Goal: Transaction & Acquisition: Purchase product/service

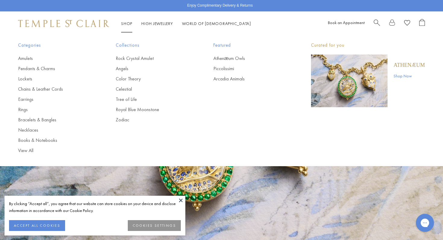
scroll to position [40, 0]
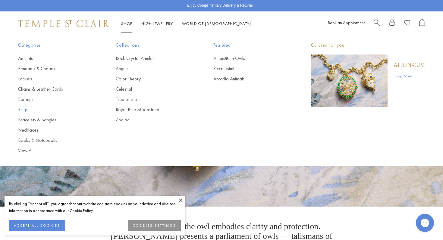
click at [22, 110] on link "Rings" at bounding box center [55, 109] width 74 height 7
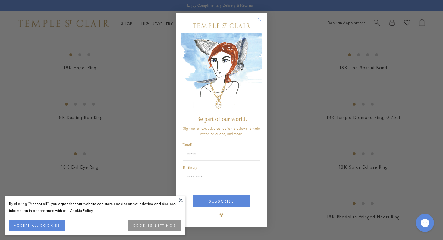
scroll to position [263, 0]
click at [259, 20] on icon "Close dialog" at bounding box center [259, 19] width 3 height 3
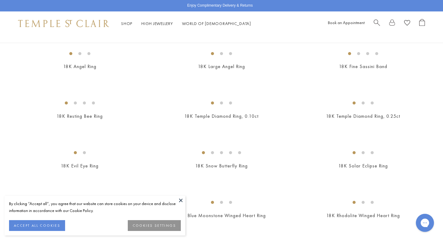
click at [0, 0] on img at bounding box center [0, 0] width 0 height 0
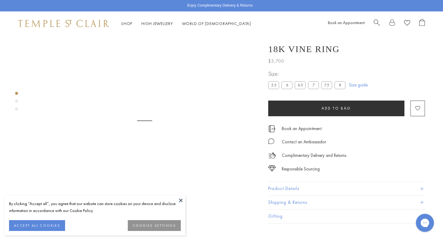
scroll to position [36, 0]
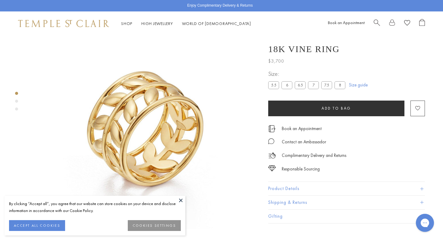
click at [149, 225] on button "COOKIES SETTINGS" at bounding box center [154, 225] width 53 height 11
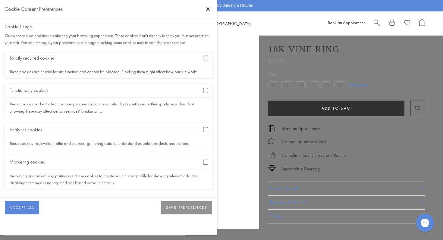
click at [190, 208] on button "SAVE PREFERENCES" at bounding box center [186, 207] width 51 height 13
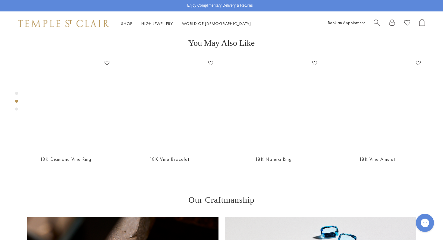
scroll to position [205, 0]
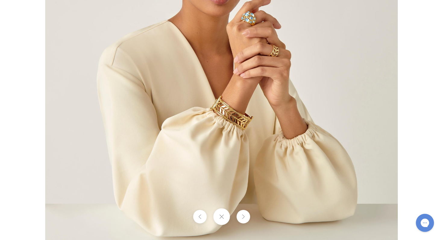
click at [223, 219] on button at bounding box center [221, 217] width 17 height 17
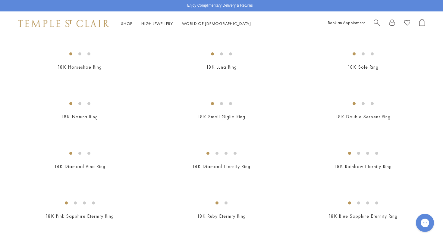
scroll to position [456, 0]
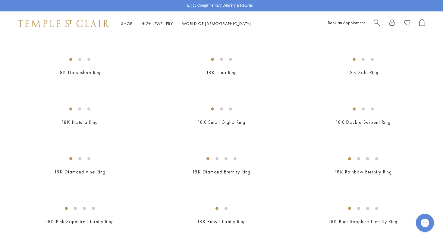
click at [0, 0] on img at bounding box center [0, 0] width 0 height 0
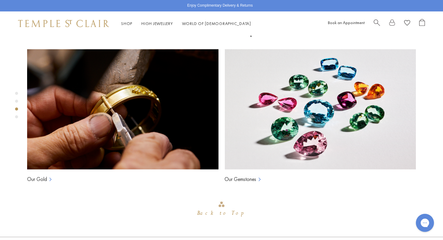
scroll to position [405, 0]
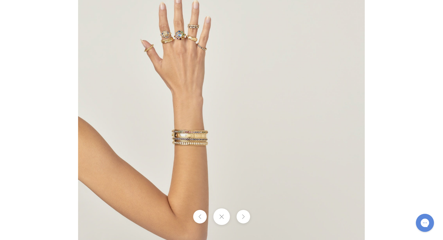
click at [189, 33] on img at bounding box center [221, 120] width 287 height 287
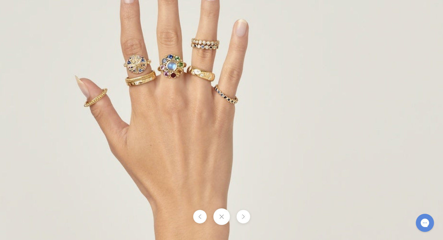
click at [220, 217] on button at bounding box center [221, 217] width 17 height 17
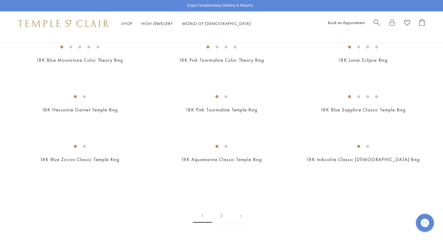
scroll to position [727, 0]
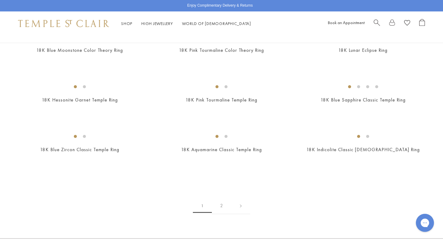
click at [0, 0] on img at bounding box center [0, 0] width 0 height 0
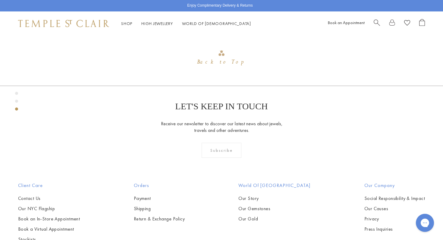
scroll to position [565, 0]
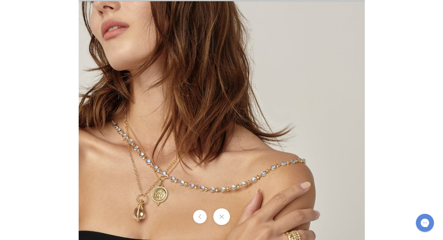
click at [222, 219] on button at bounding box center [221, 217] width 17 height 17
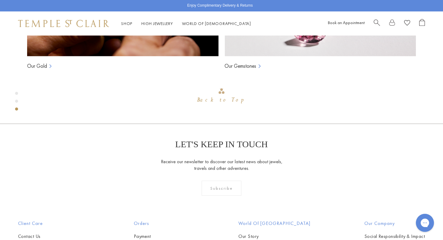
scroll to position [459, 0]
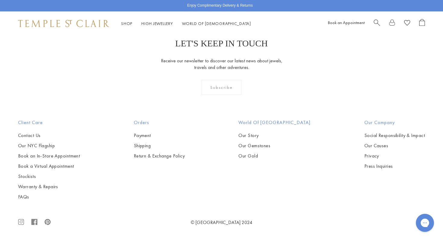
scroll to position [2730, 0]
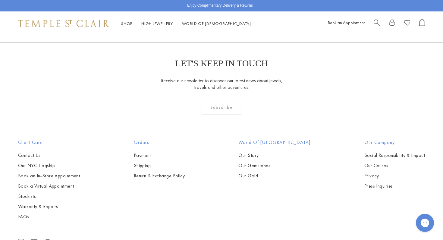
scroll to position [287, 0]
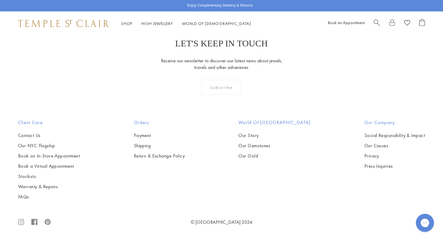
click at [0, 0] on img at bounding box center [0, 0] width 0 height 0
